Goal: Check status: Check status

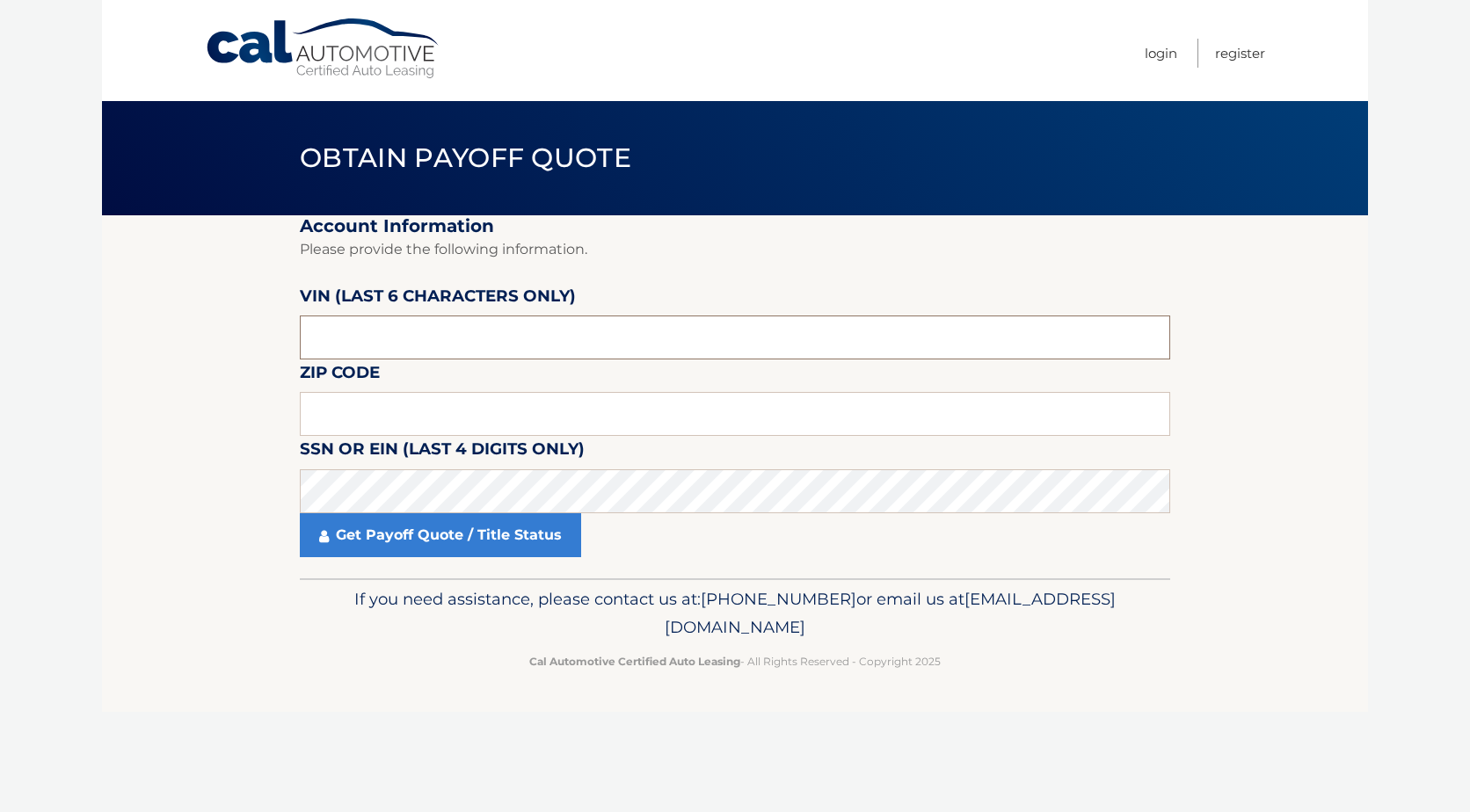
click at [432, 321] on input "text" at bounding box center [734, 338] width 870 height 44
click at [405, 344] on input "text" at bounding box center [734, 338] width 870 height 44
click at [405, 346] on input "text" at bounding box center [734, 338] width 870 height 44
click at [1163, 60] on link "Login" at bounding box center [1161, 53] width 32 height 29
click at [387, 343] on input "text" at bounding box center [734, 338] width 870 height 44
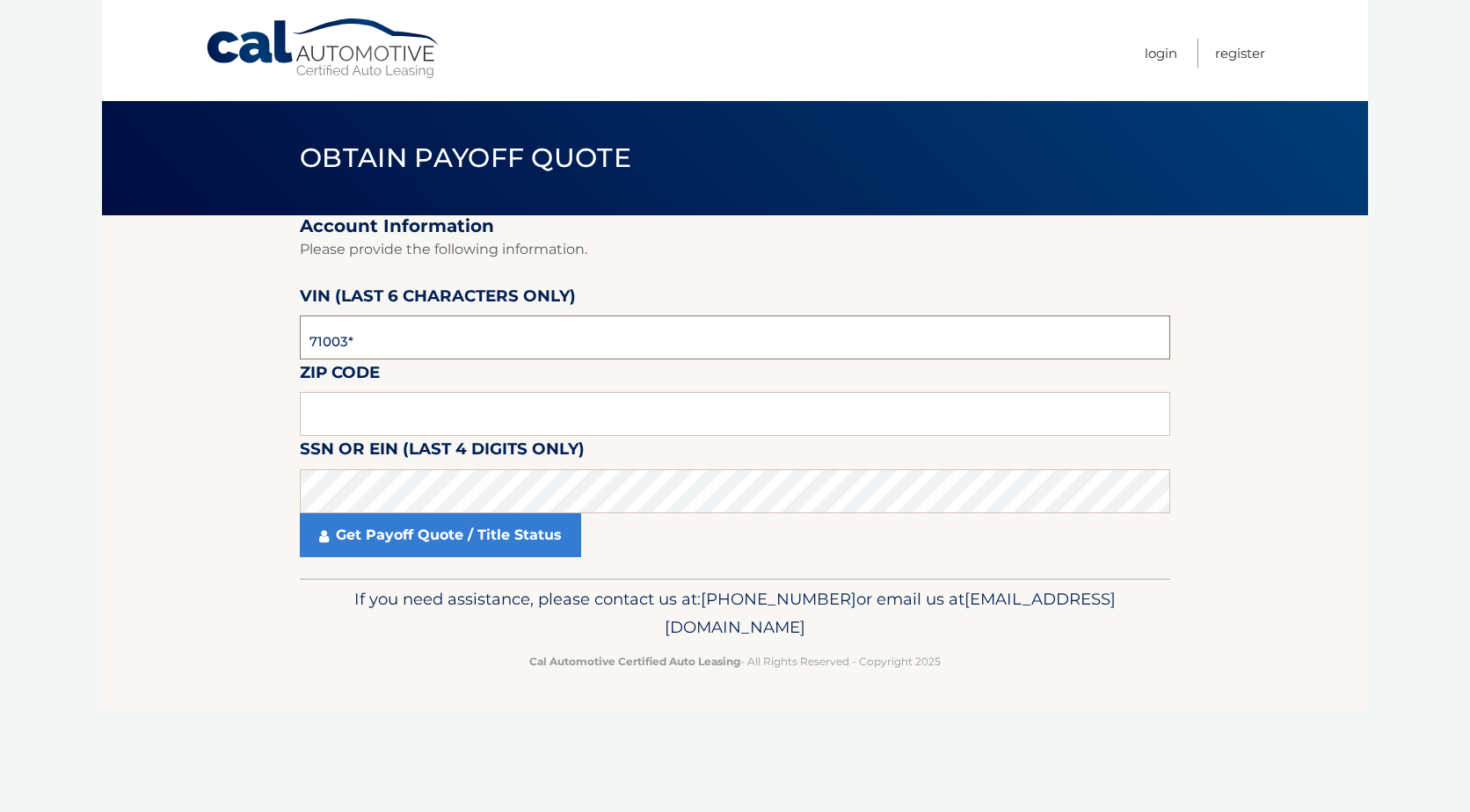
type input "710036"
click at [373, 405] on input "text" at bounding box center [734, 414] width 870 height 44
click at [341, 413] on input "text" at bounding box center [734, 414] width 870 height 44
type input "10306"
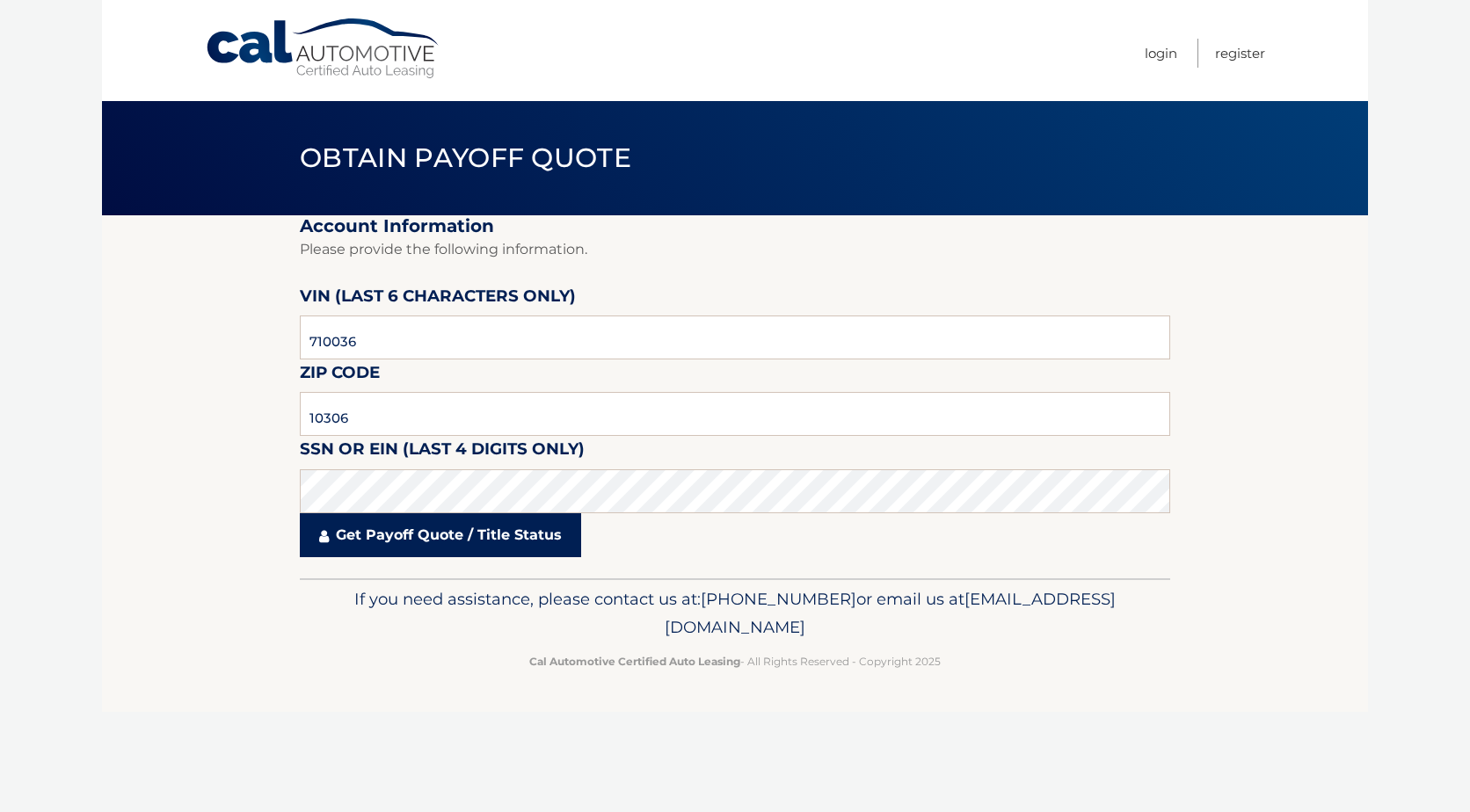
click at [397, 542] on link "Get Payoff Quote / Title Status" at bounding box center [440, 535] width 281 height 44
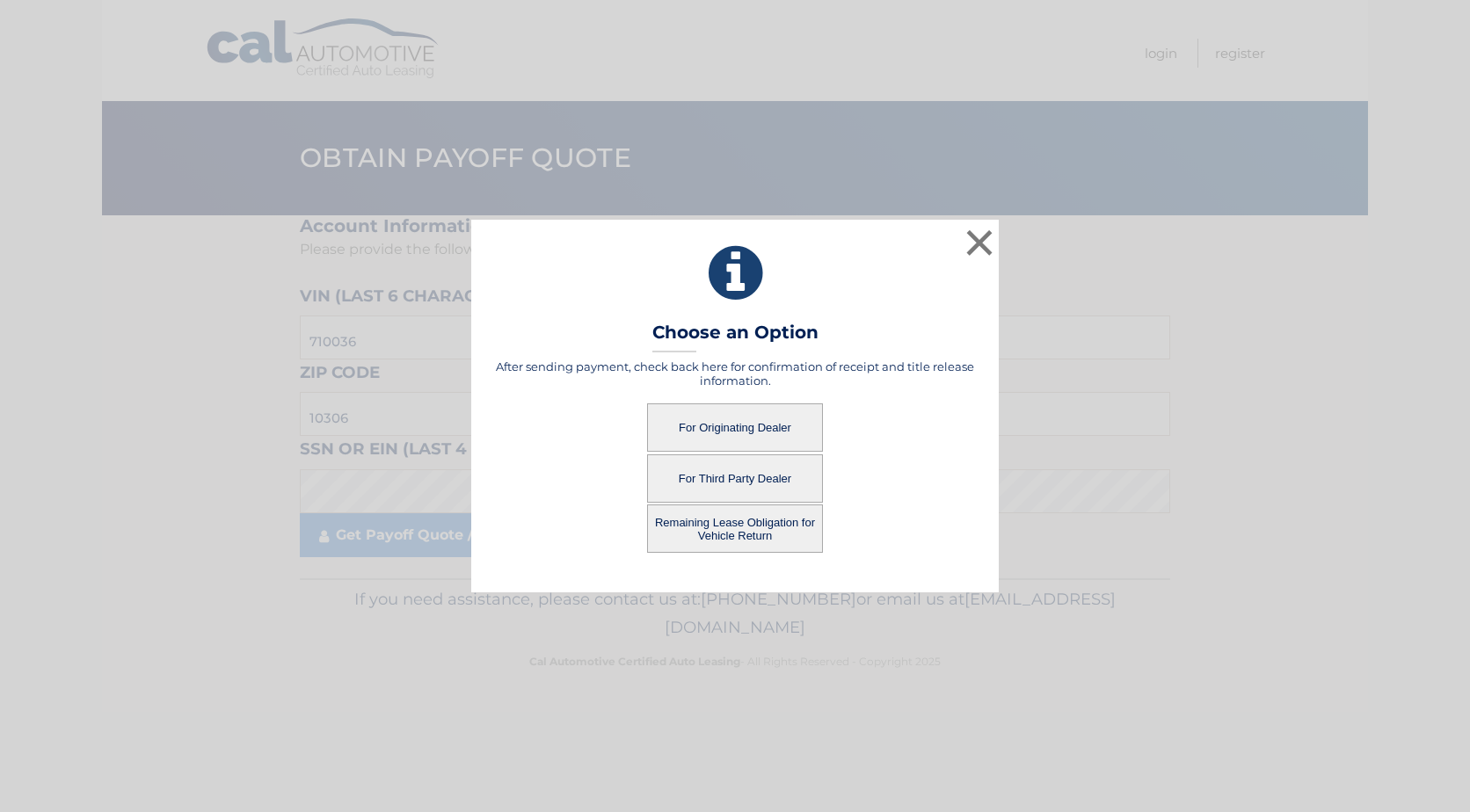
click at [740, 479] on button "For Third Party Dealer" at bounding box center [735, 478] width 176 height 48
click at [737, 480] on button "For Third Party Dealer" at bounding box center [735, 478] width 176 height 48
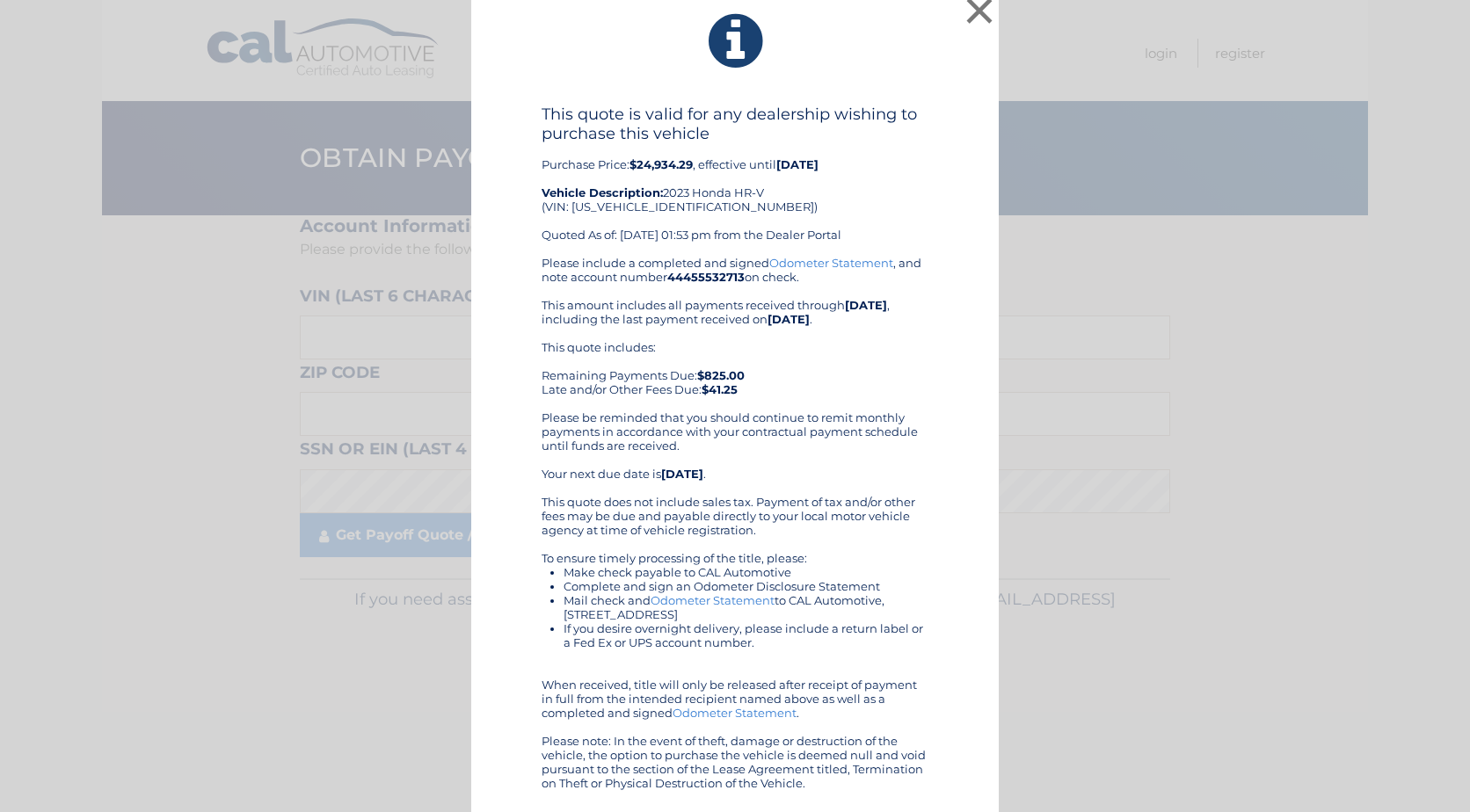
scroll to position [12, 0]
click at [967, 11] on button "×" at bounding box center [979, 10] width 35 height 35
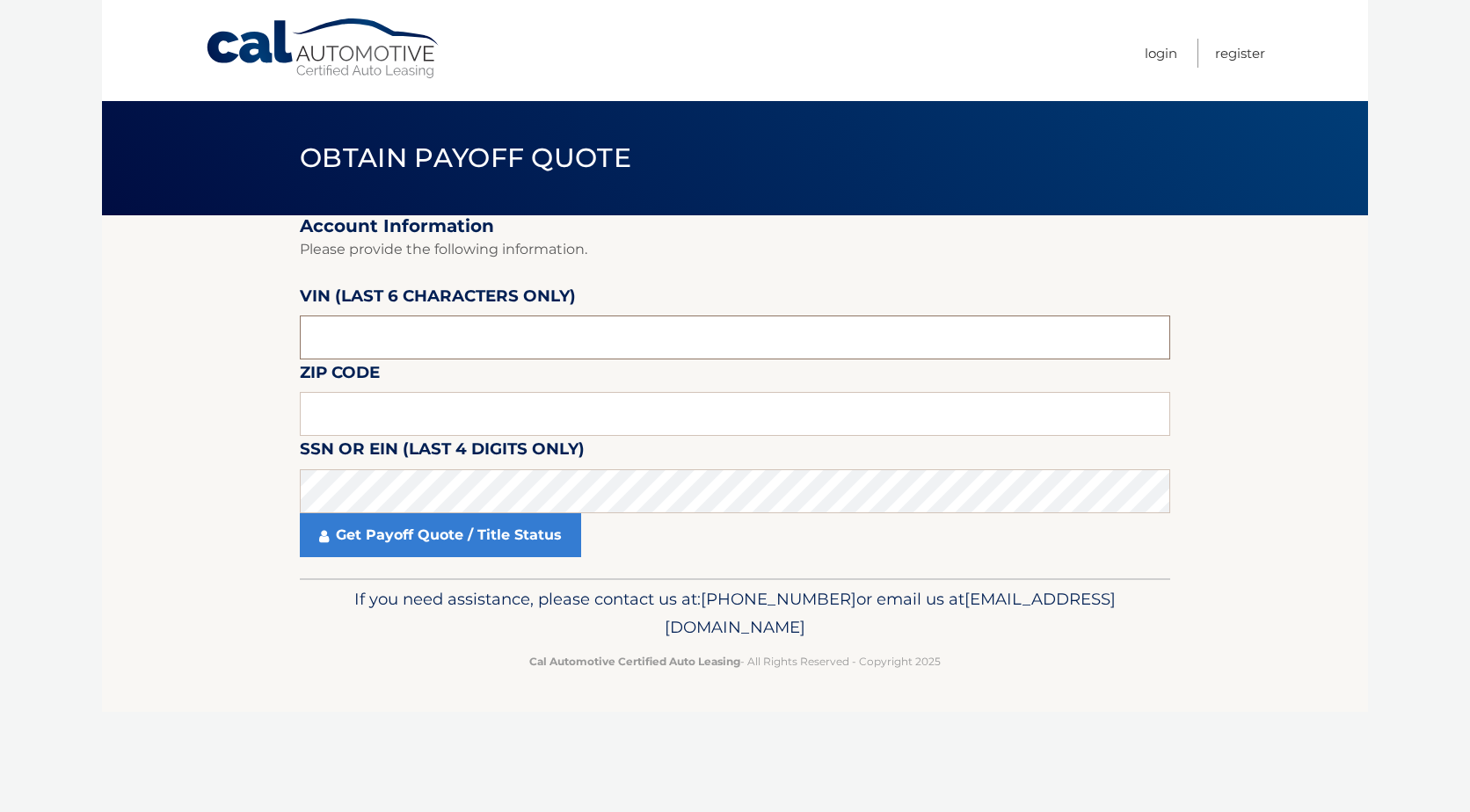
click at [394, 349] on input "text" at bounding box center [734, 338] width 870 height 44
type input "710036"
click at [396, 415] on input "text" at bounding box center [734, 414] width 870 height 44
type input "10306"
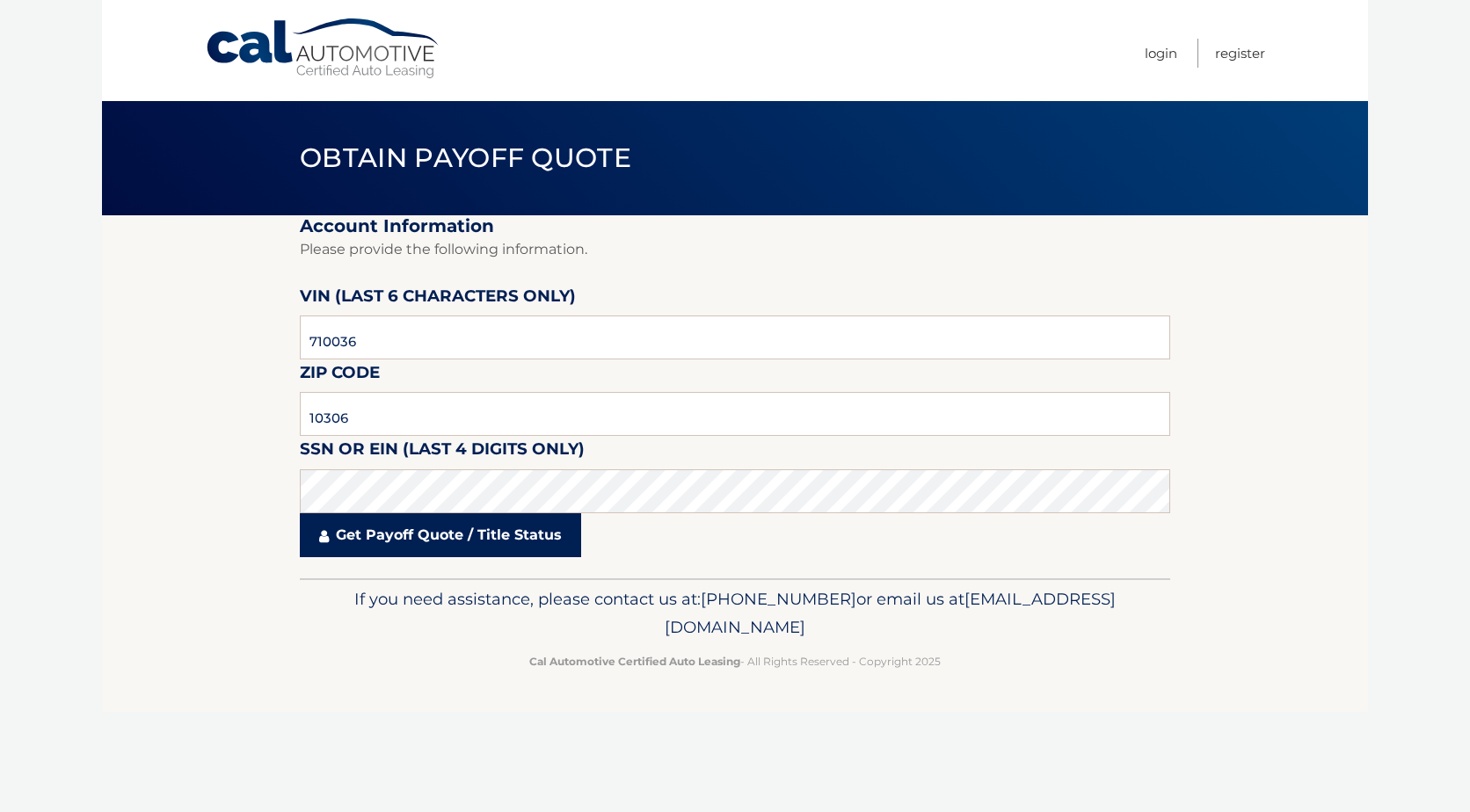
click at [313, 526] on link "Get Payoff Quote / Title Status" at bounding box center [440, 535] width 281 height 44
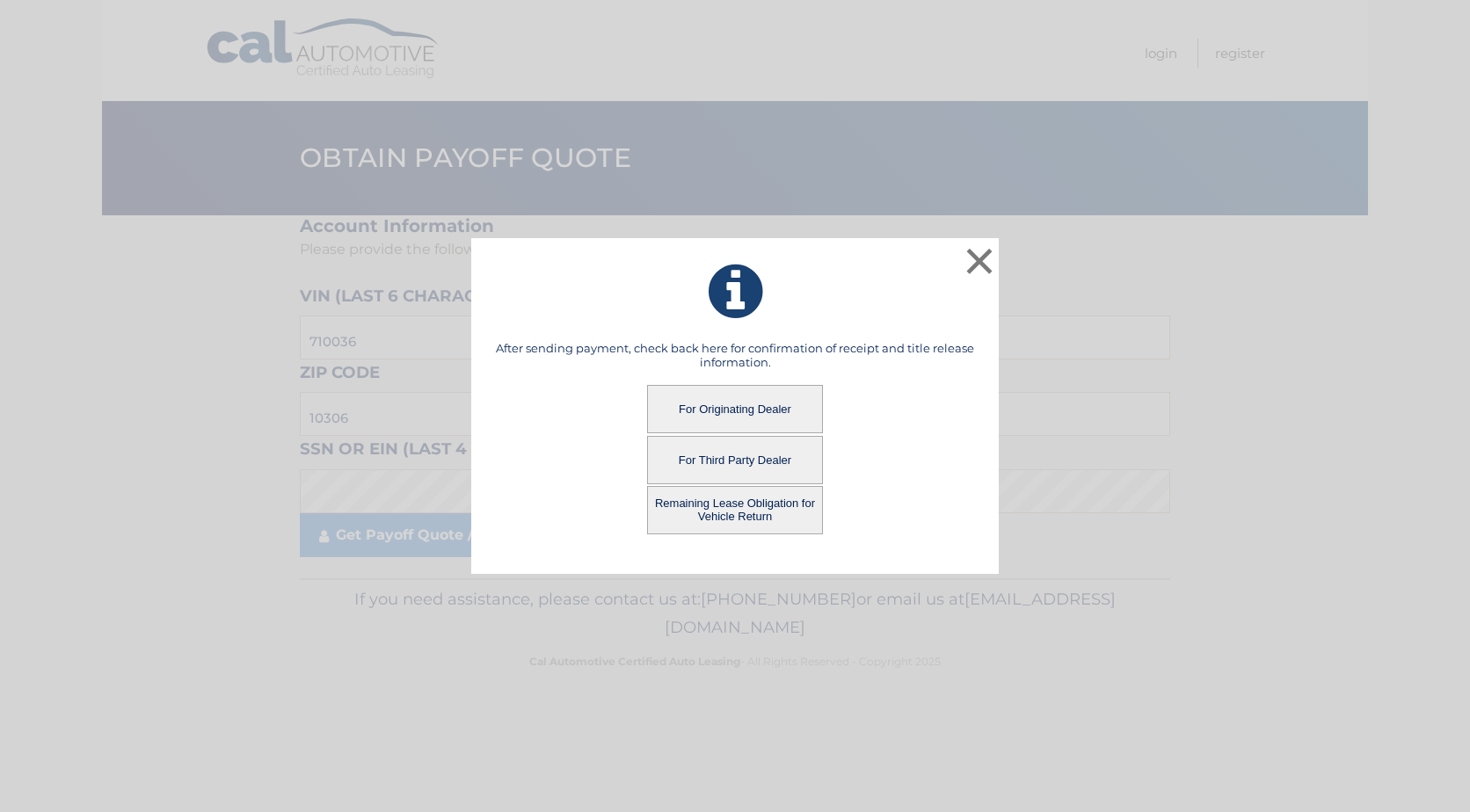
click at [733, 501] on button "Remaining Lease Obligation for Vehicle Return" at bounding box center [735, 510] width 176 height 48
click at [731, 516] on button "Remaining Lease Obligation for Vehicle Return" at bounding box center [735, 510] width 176 height 48
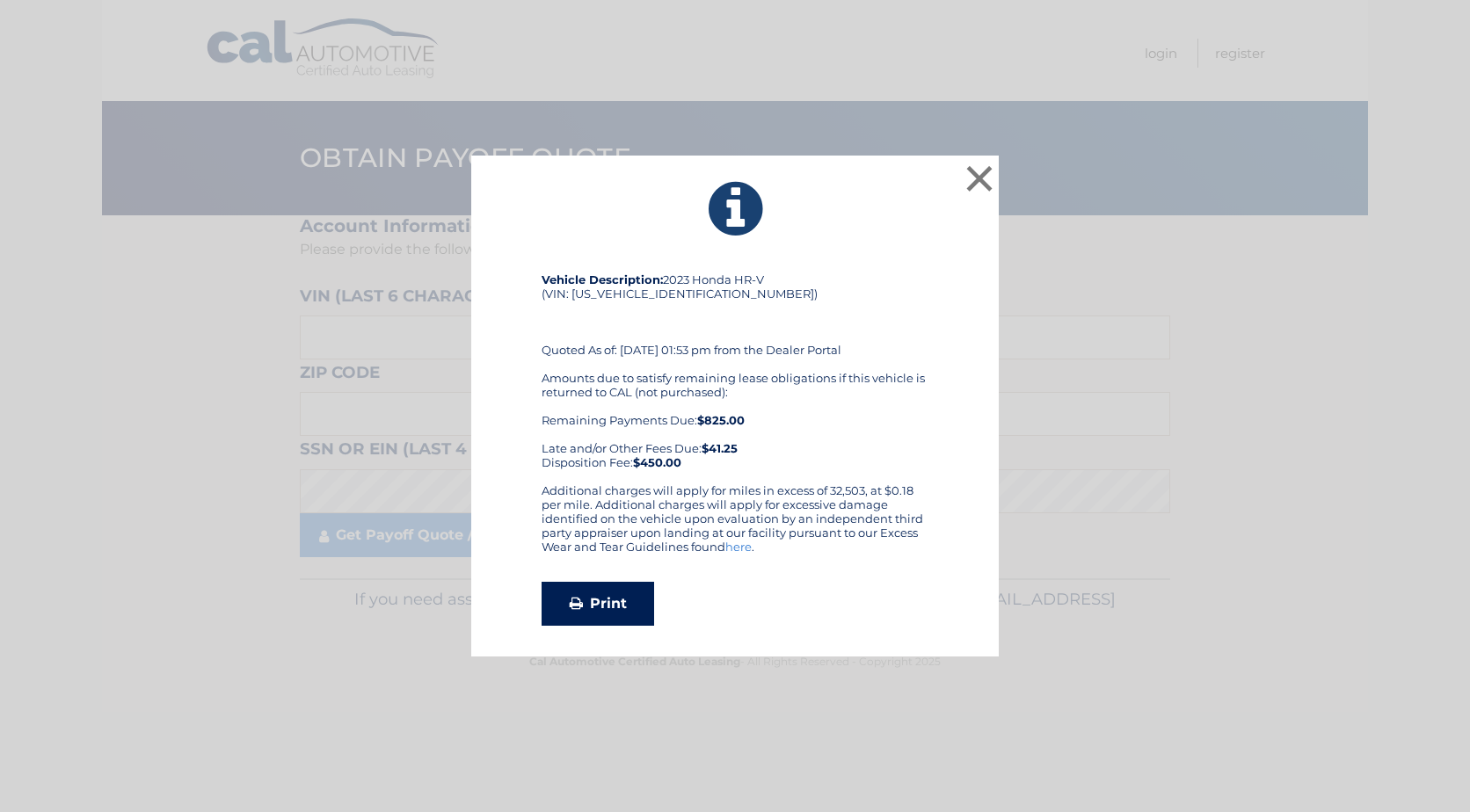
click at [614, 604] on link "Print" at bounding box center [598, 604] width 112 height 44
click at [968, 169] on button "×" at bounding box center [979, 178] width 35 height 35
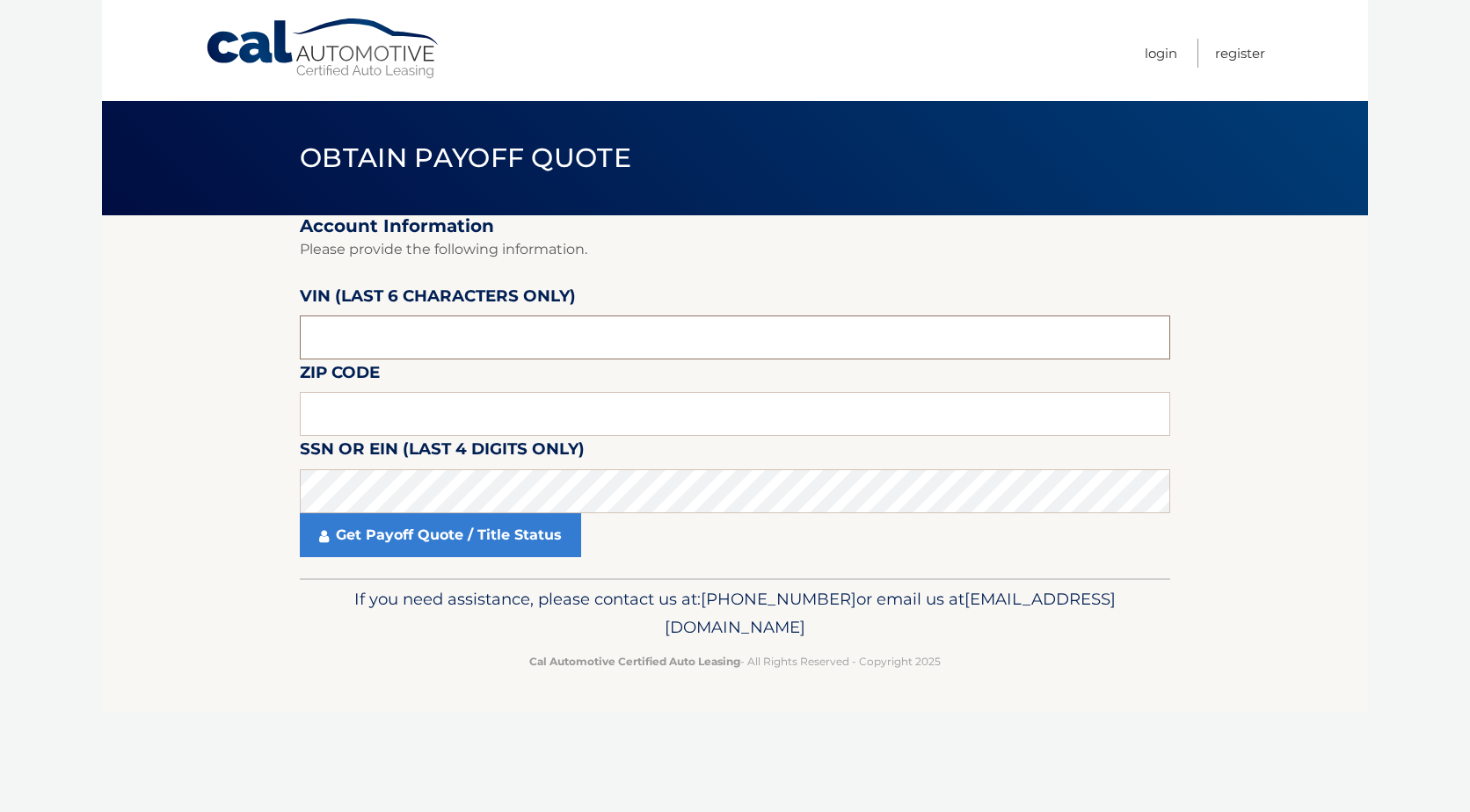
click at [388, 325] on input "text" at bounding box center [734, 338] width 870 height 44
type input "710036"
click at [386, 415] on input "text" at bounding box center [734, 414] width 870 height 44
type input "10306"
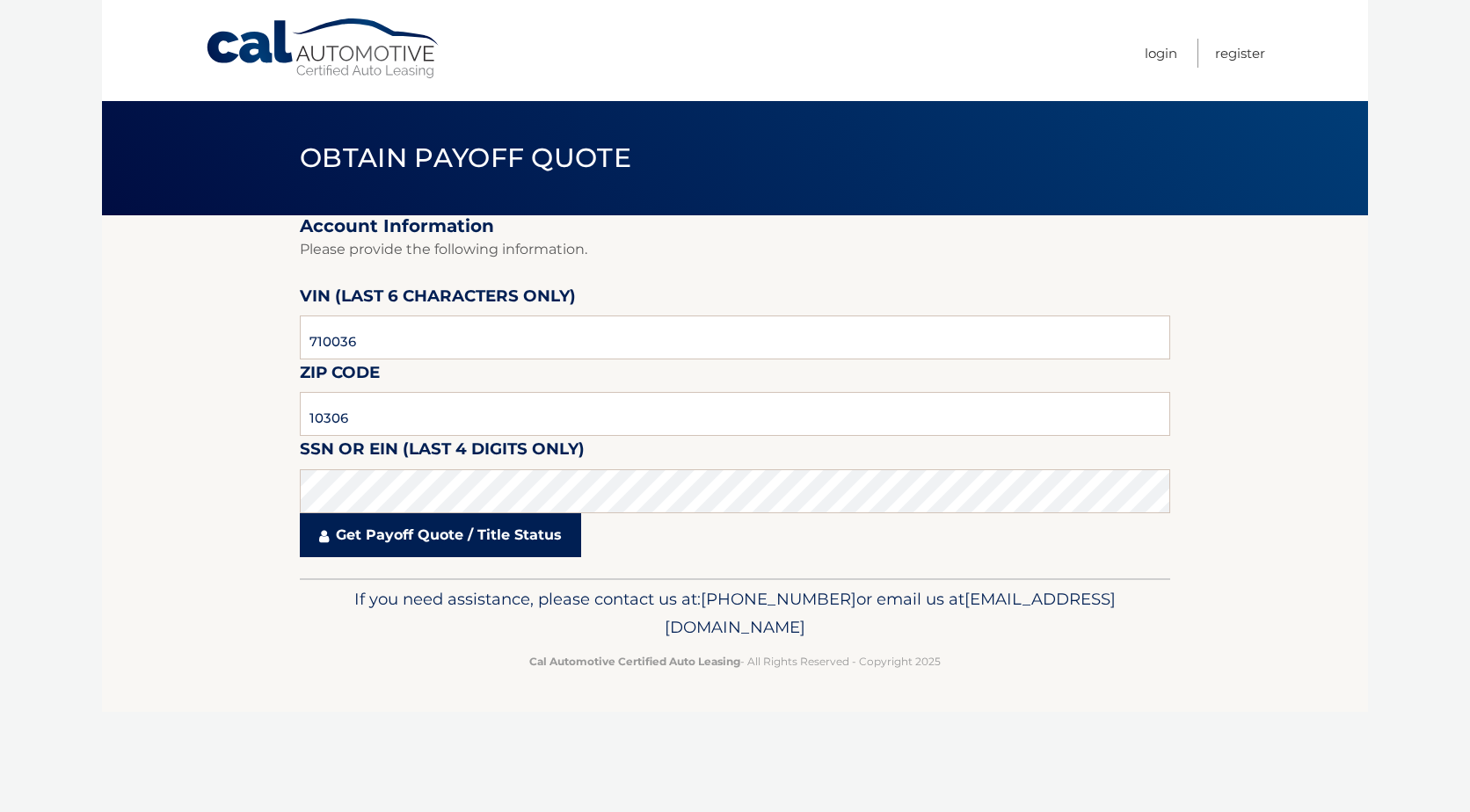
click at [322, 541] on icon at bounding box center [324, 536] width 10 height 14
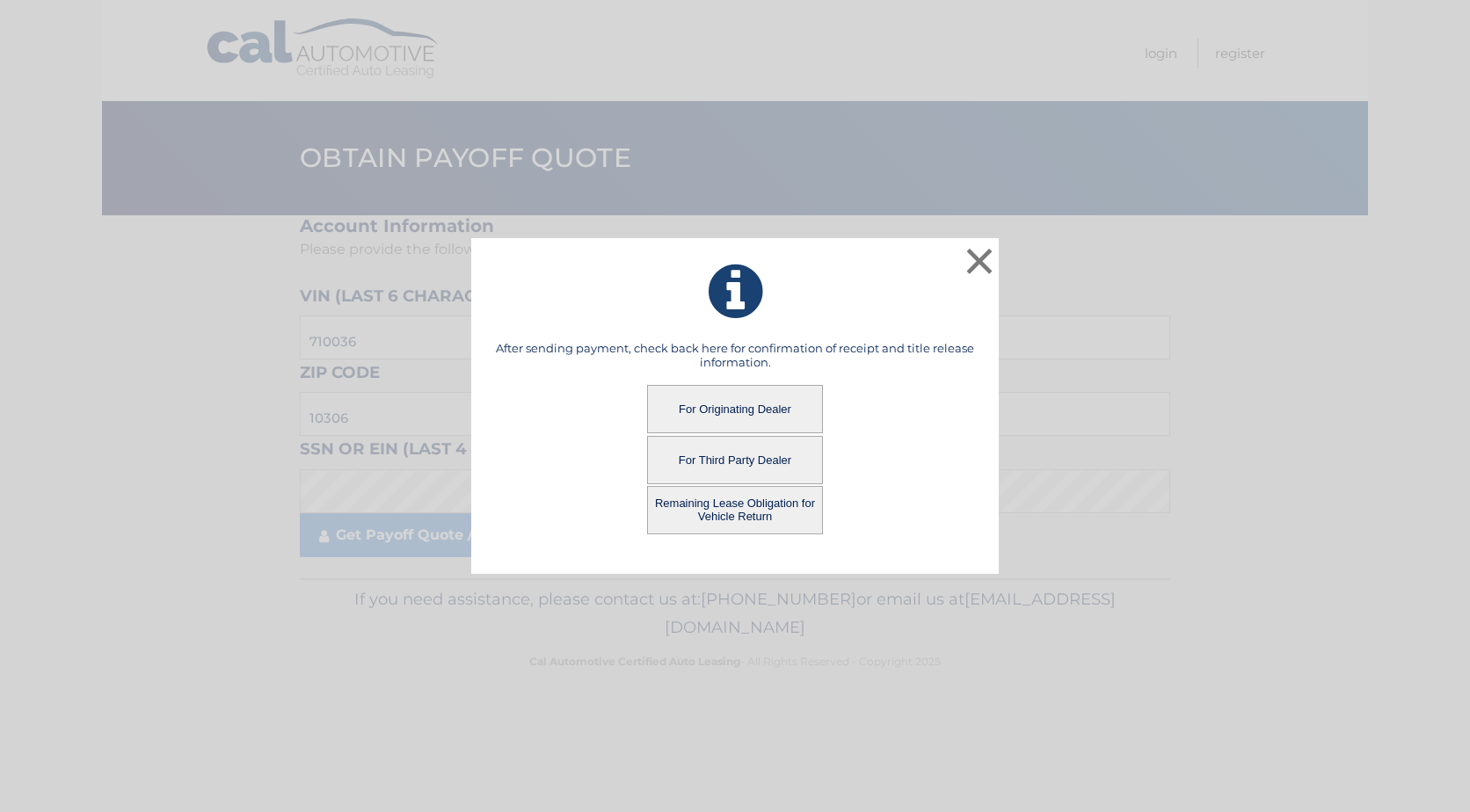
click at [732, 410] on button "For Originating Dealer" at bounding box center [735, 409] width 176 height 48
click at [730, 405] on button "For Originating Dealer" at bounding box center [735, 409] width 176 height 48
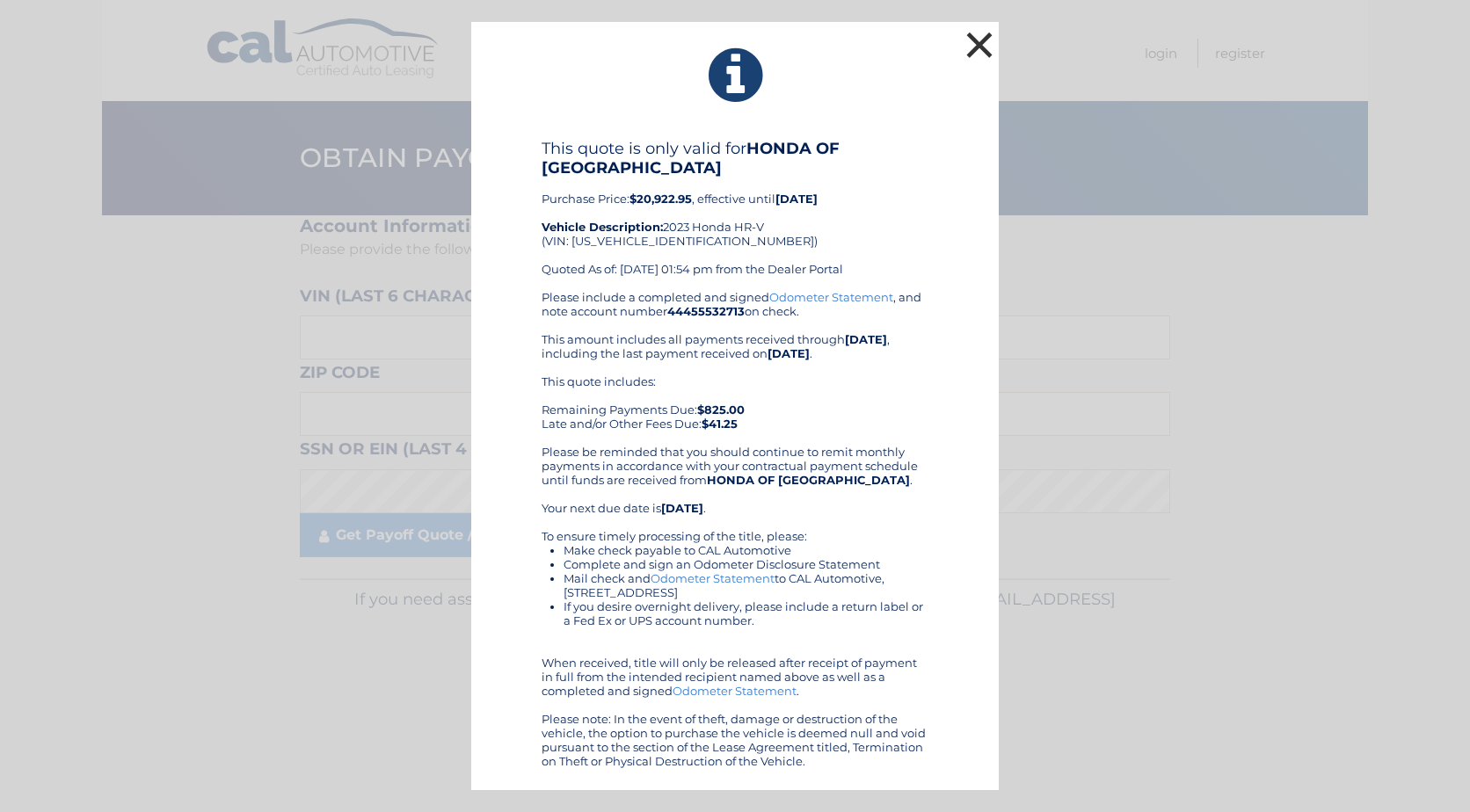
click at [975, 58] on button "×" at bounding box center [979, 45] width 35 height 35
